Goal: Information Seeking & Learning: Learn about a topic

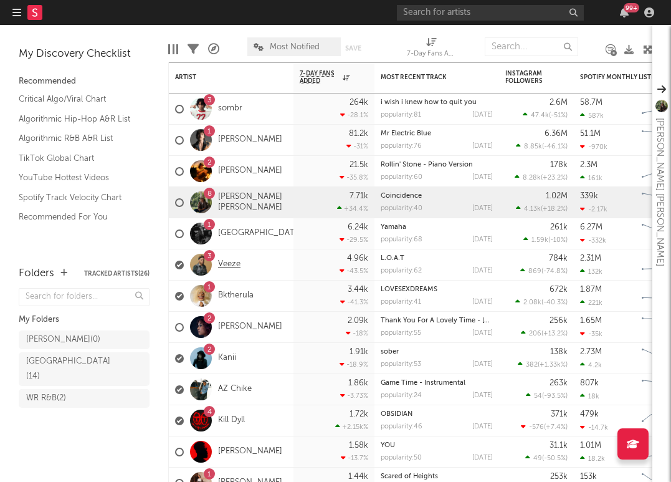
click at [230, 262] on link "Veeze" at bounding box center [229, 264] width 22 height 11
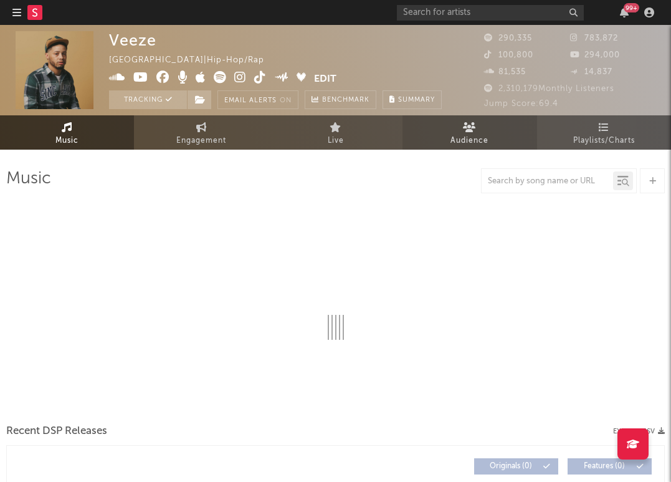
click at [469, 137] on span "Audience" at bounding box center [470, 140] width 38 height 15
